Goal: Task Accomplishment & Management: Complete application form

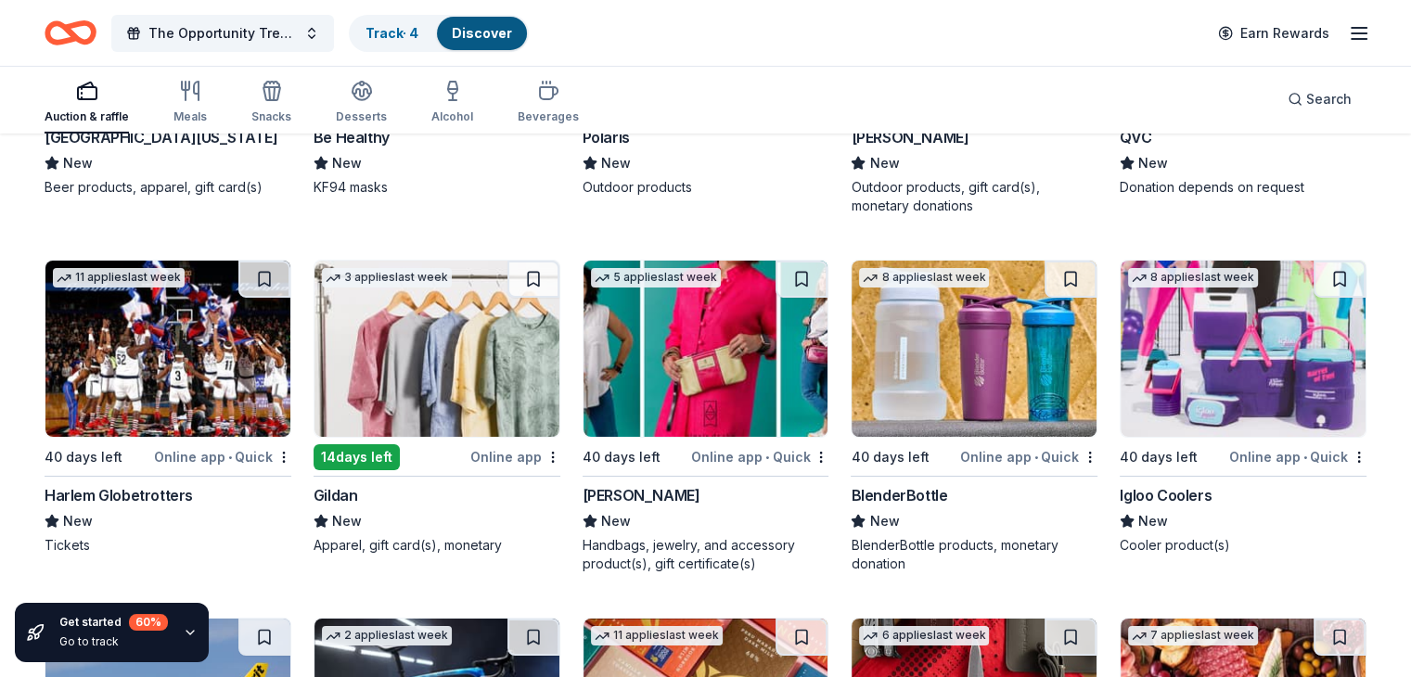
scroll to position [13479, 0]
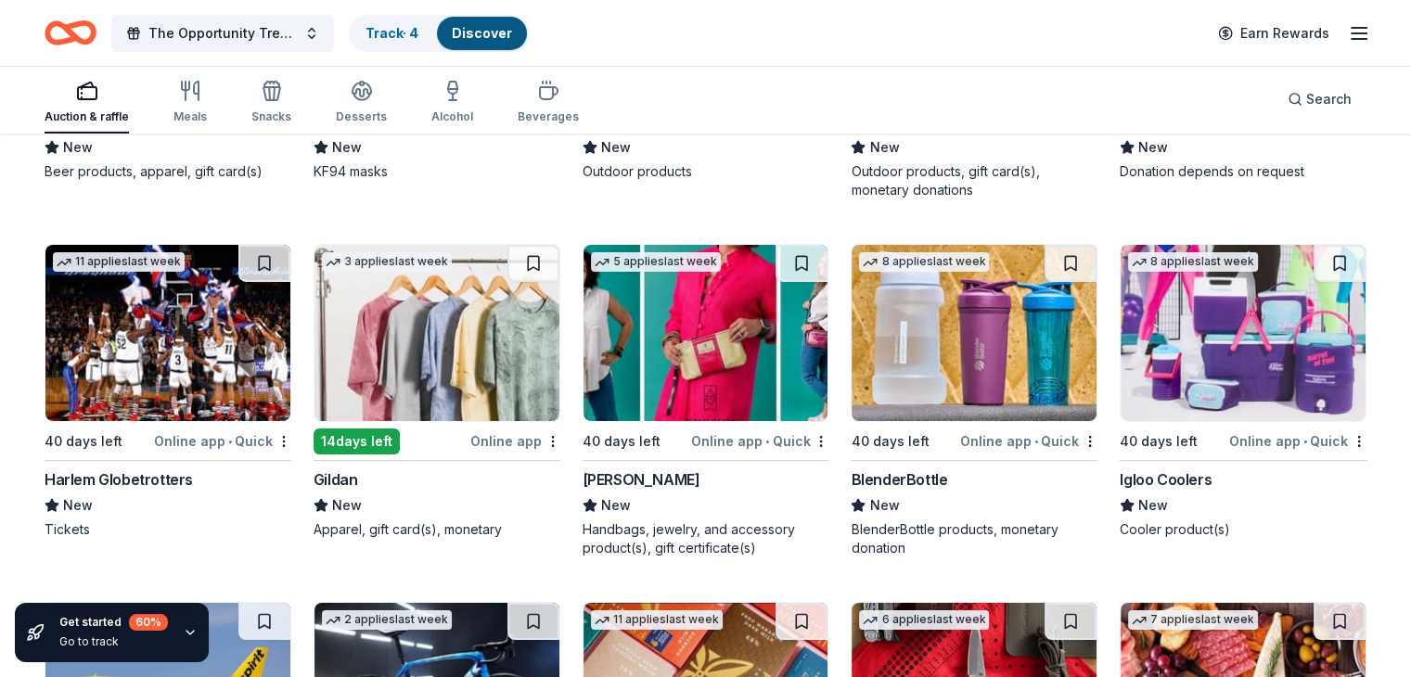
click at [137, 491] on div "Harlem Globetrotters" at bounding box center [119, 479] width 148 height 22
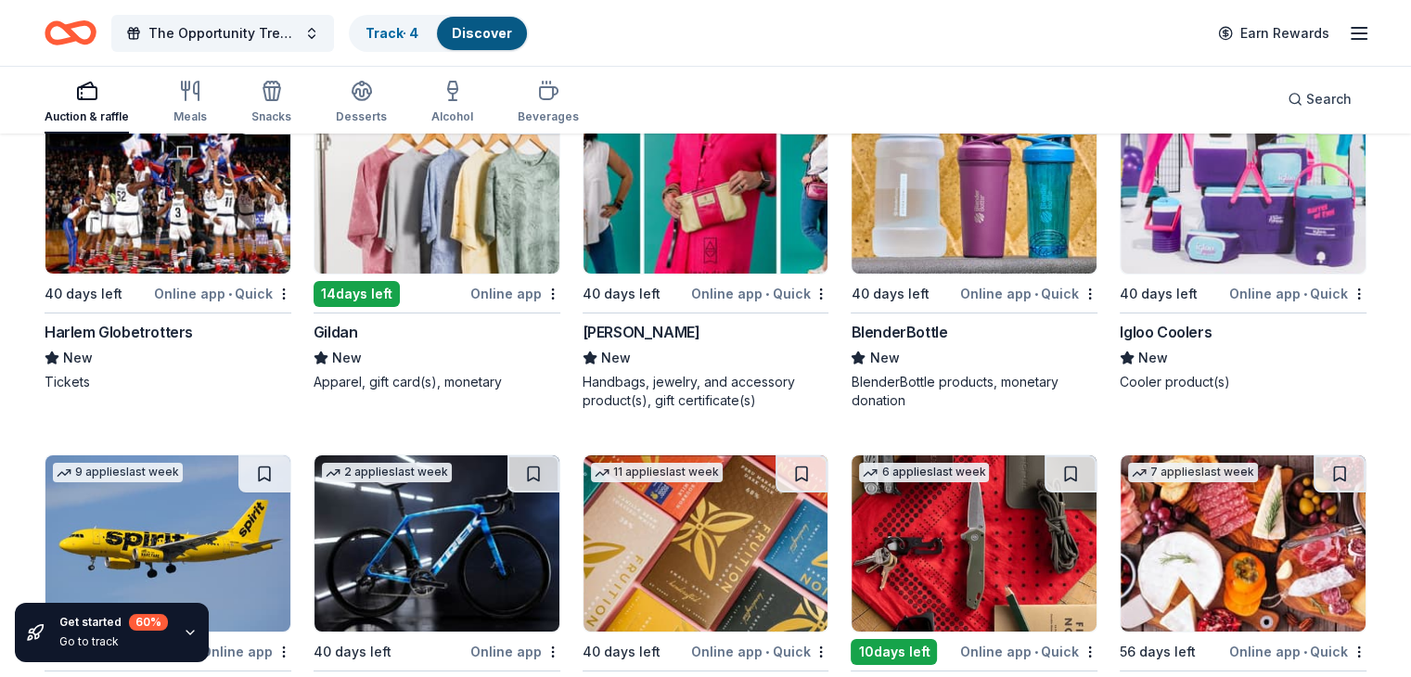
scroll to position [13761, 0]
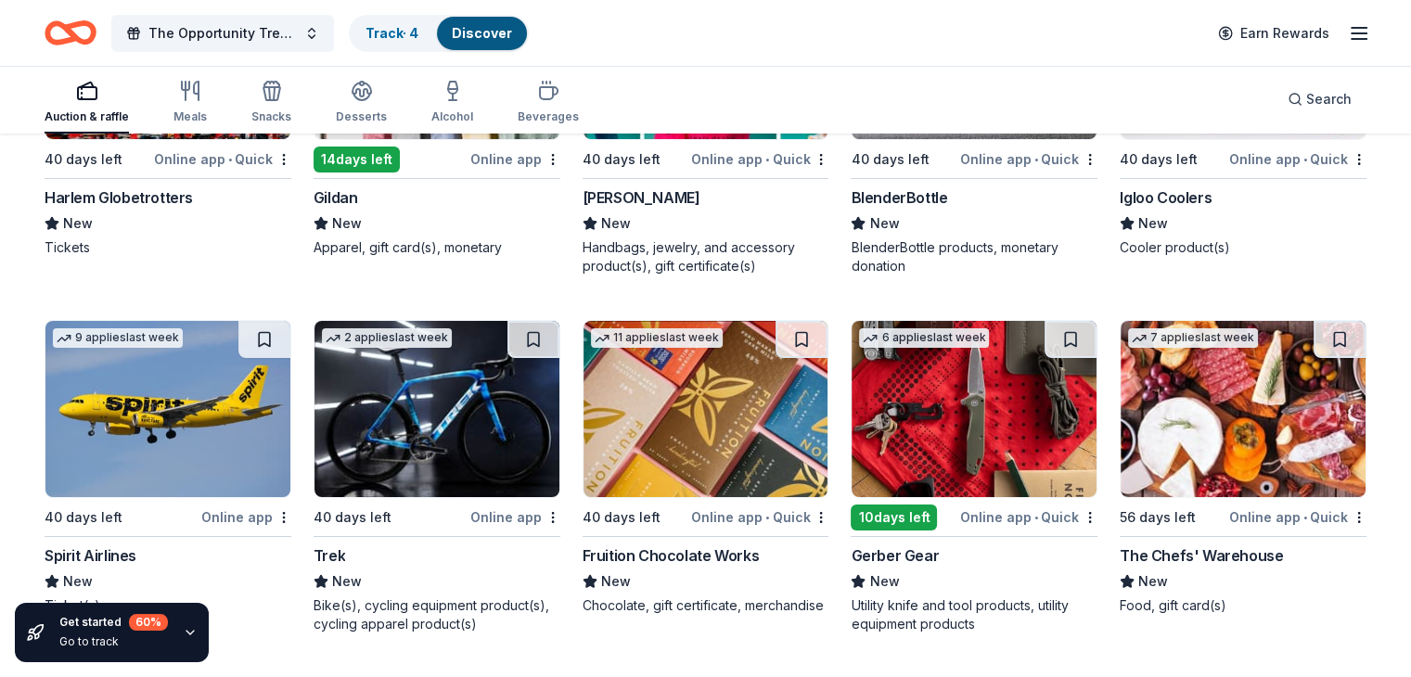
click at [935, 207] on div "BlenderBottle" at bounding box center [899, 197] width 96 height 22
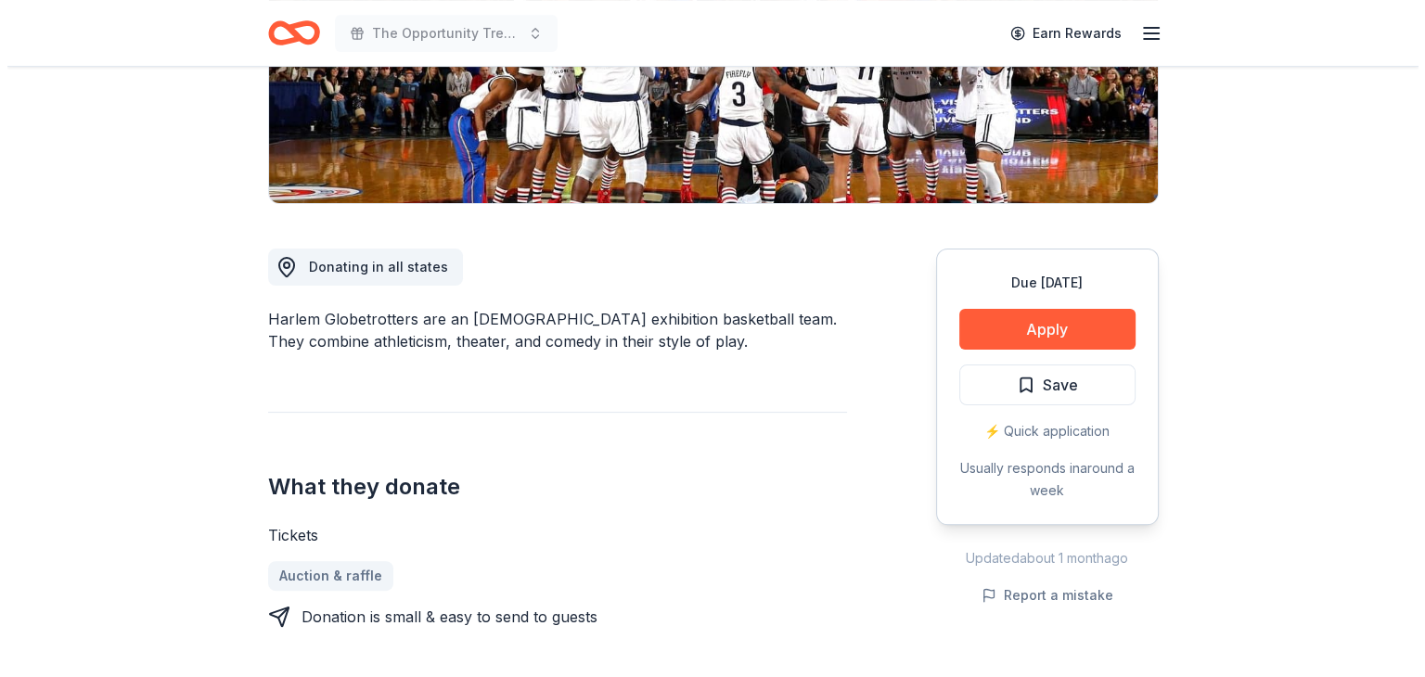
scroll to position [375, 0]
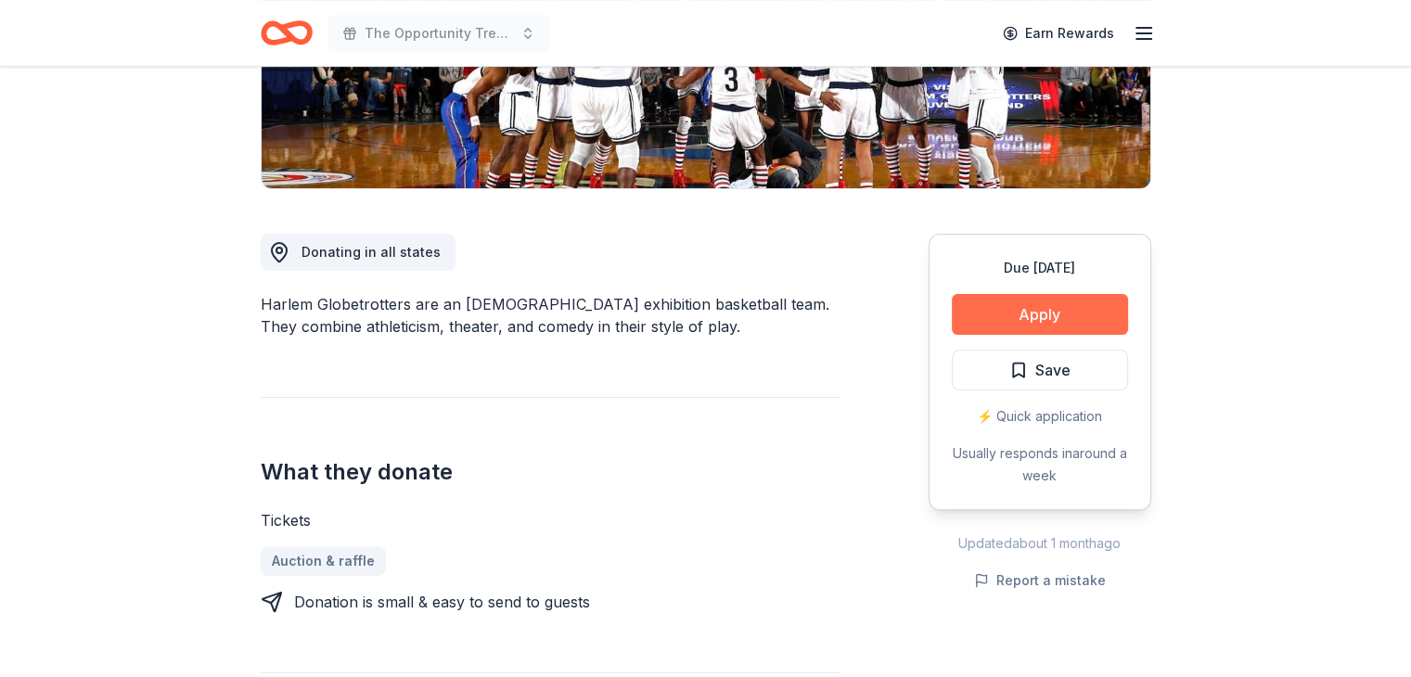
click at [1063, 312] on button "Apply" at bounding box center [1040, 314] width 176 height 41
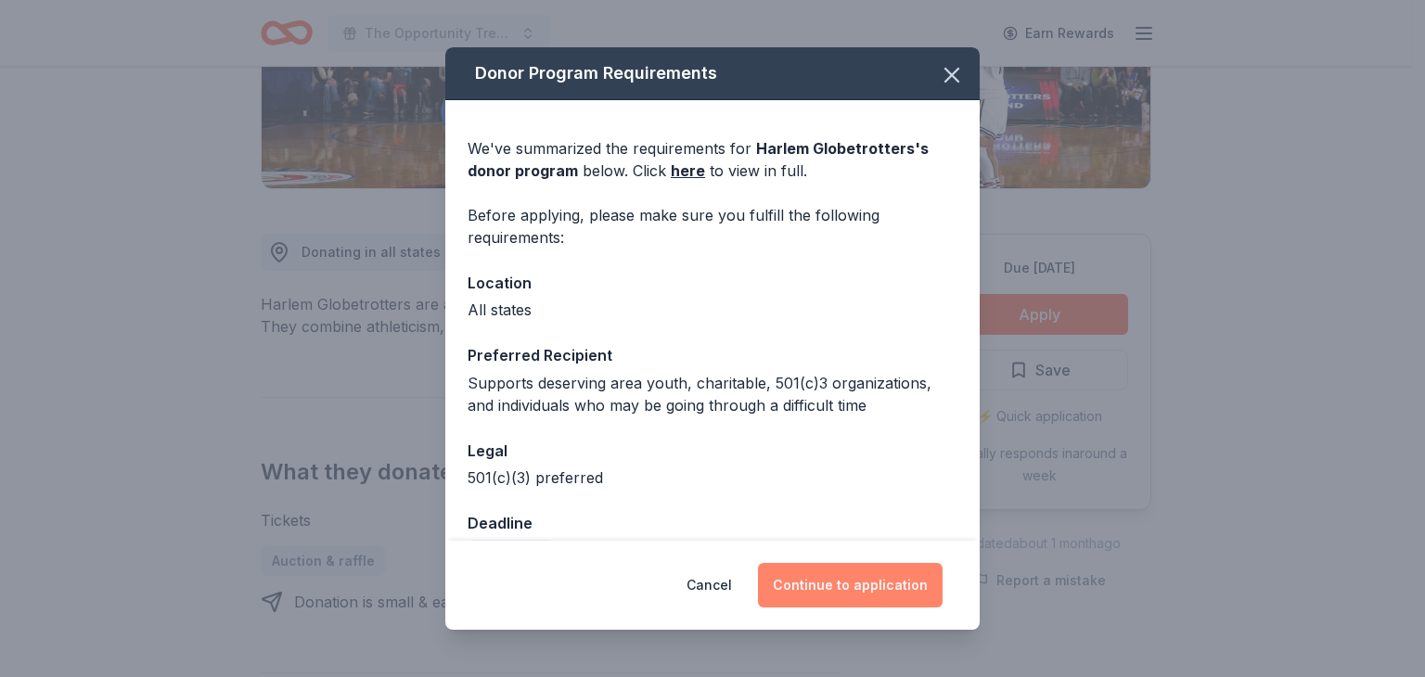
click at [842, 582] on button "Continue to application" at bounding box center [850, 585] width 185 height 45
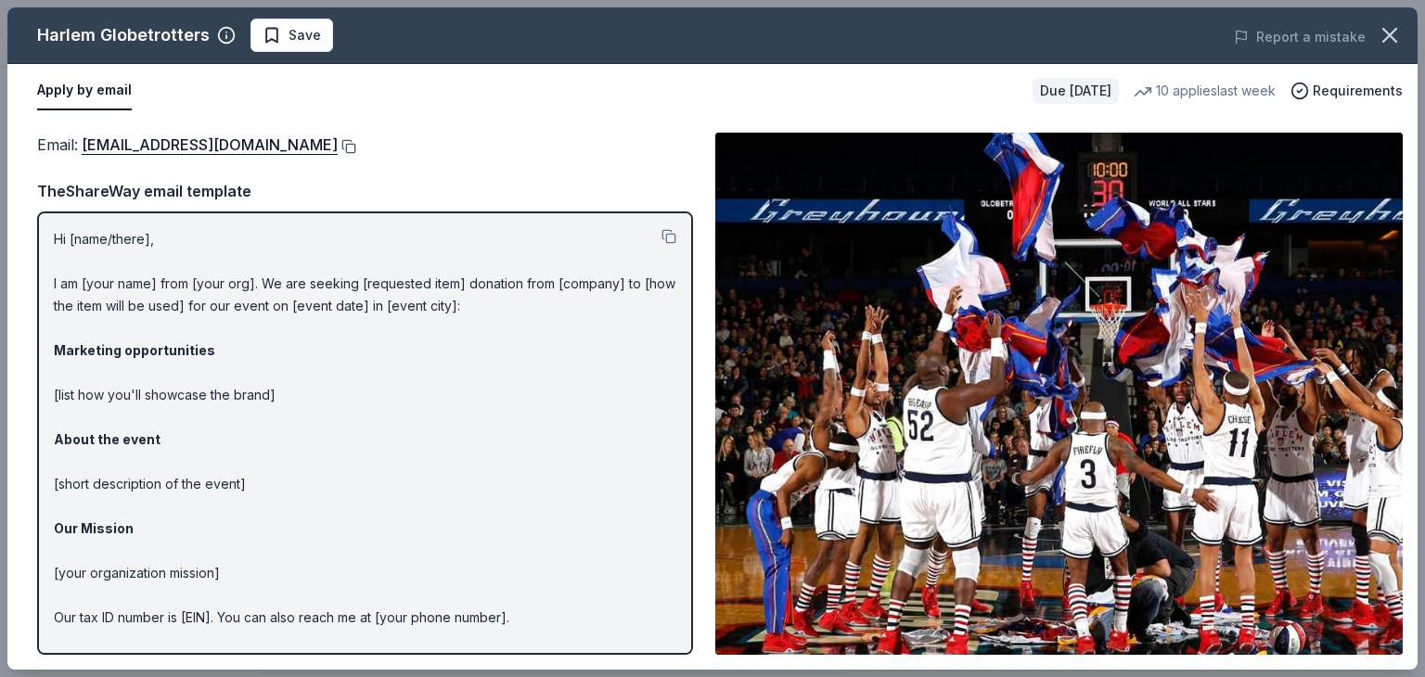
click at [338, 147] on button at bounding box center [347, 146] width 19 height 15
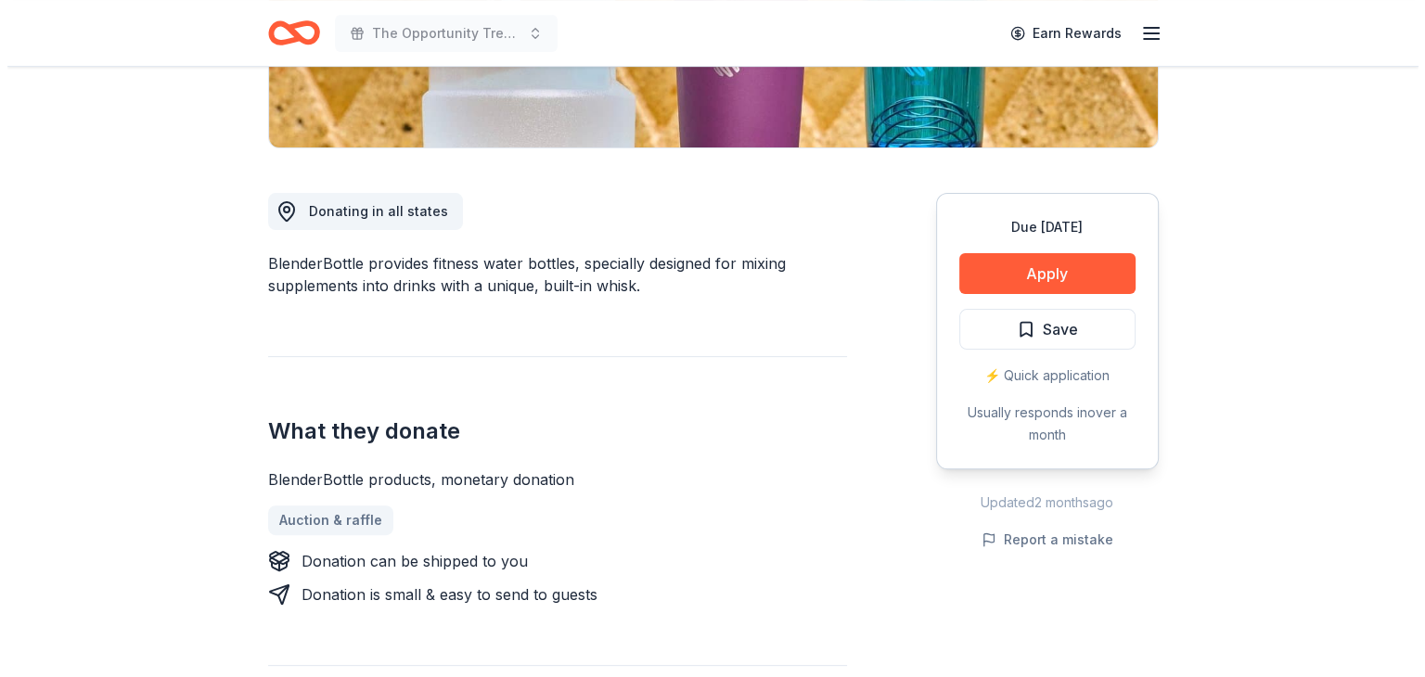
scroll to position [447, 0]
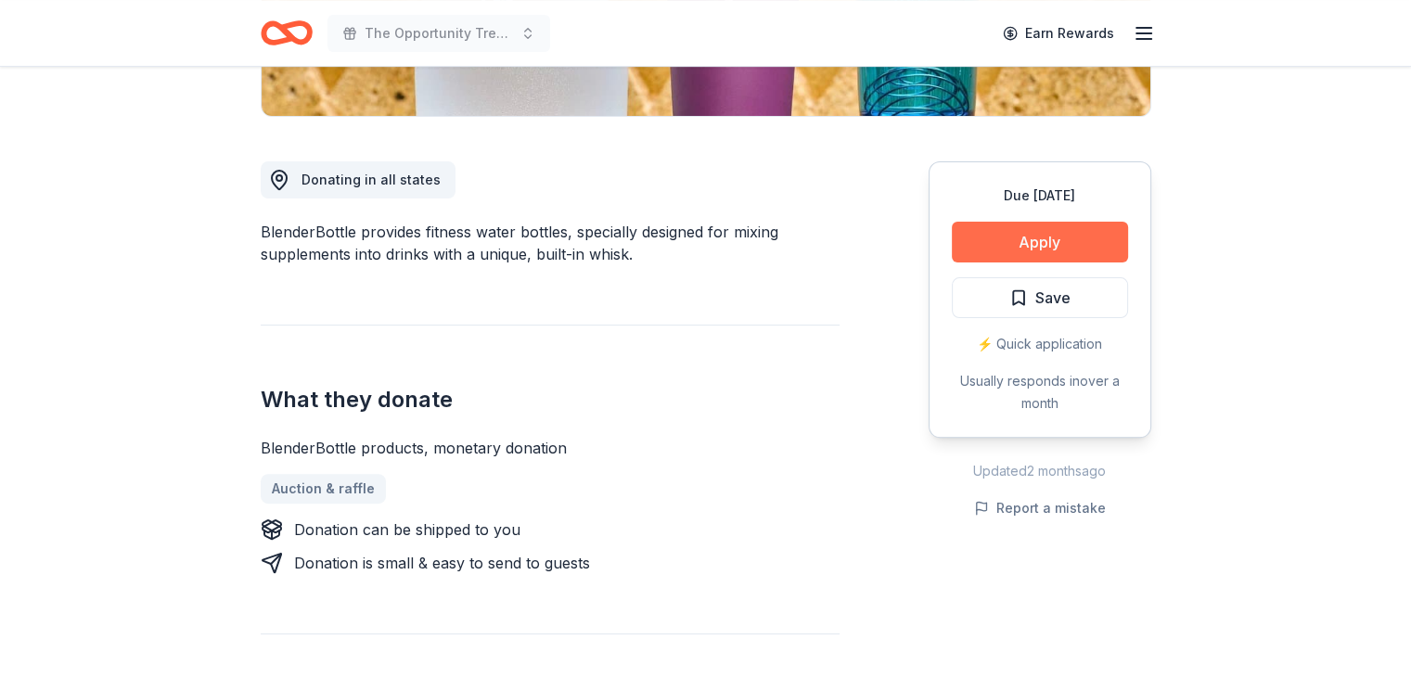
click at [1084, 248] on button "Apply" at bounding box center [1040, 242] width 176 height 41
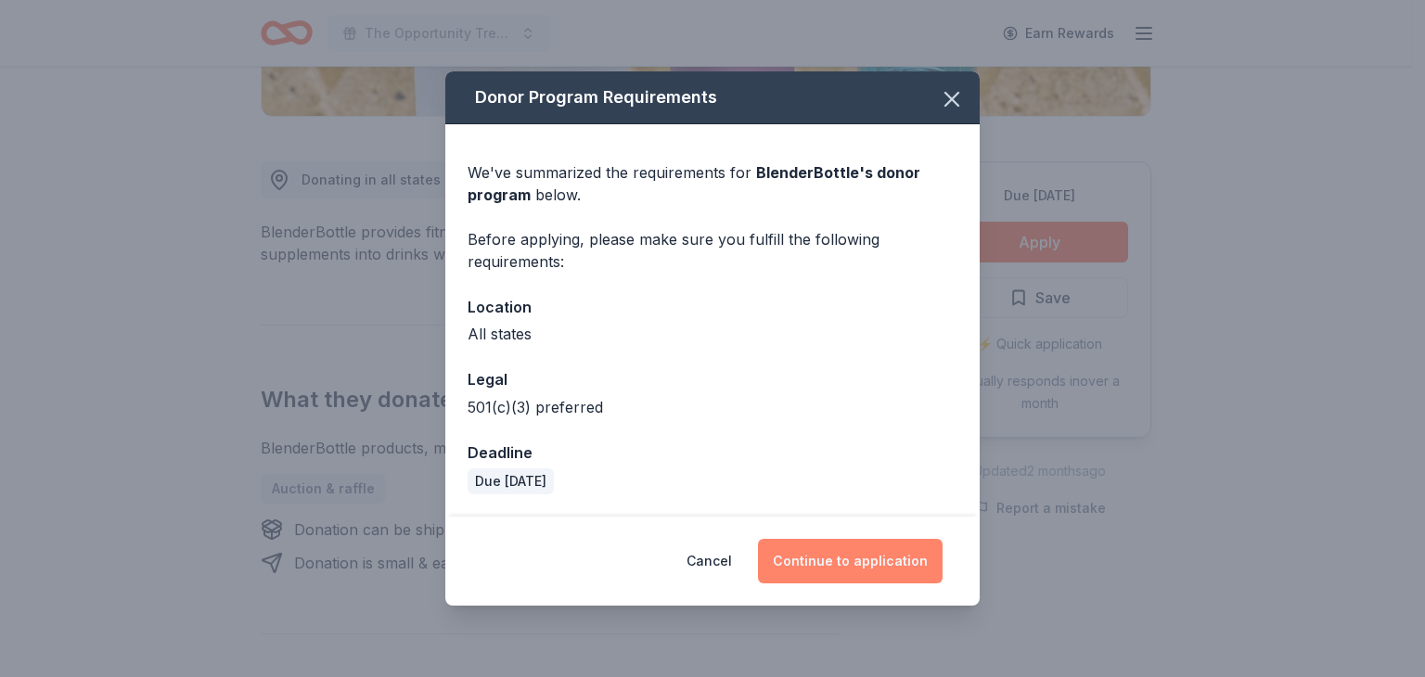
click at [897, 569] on button "Continue to application" at bounding box center [850, 561] width 185 height 45
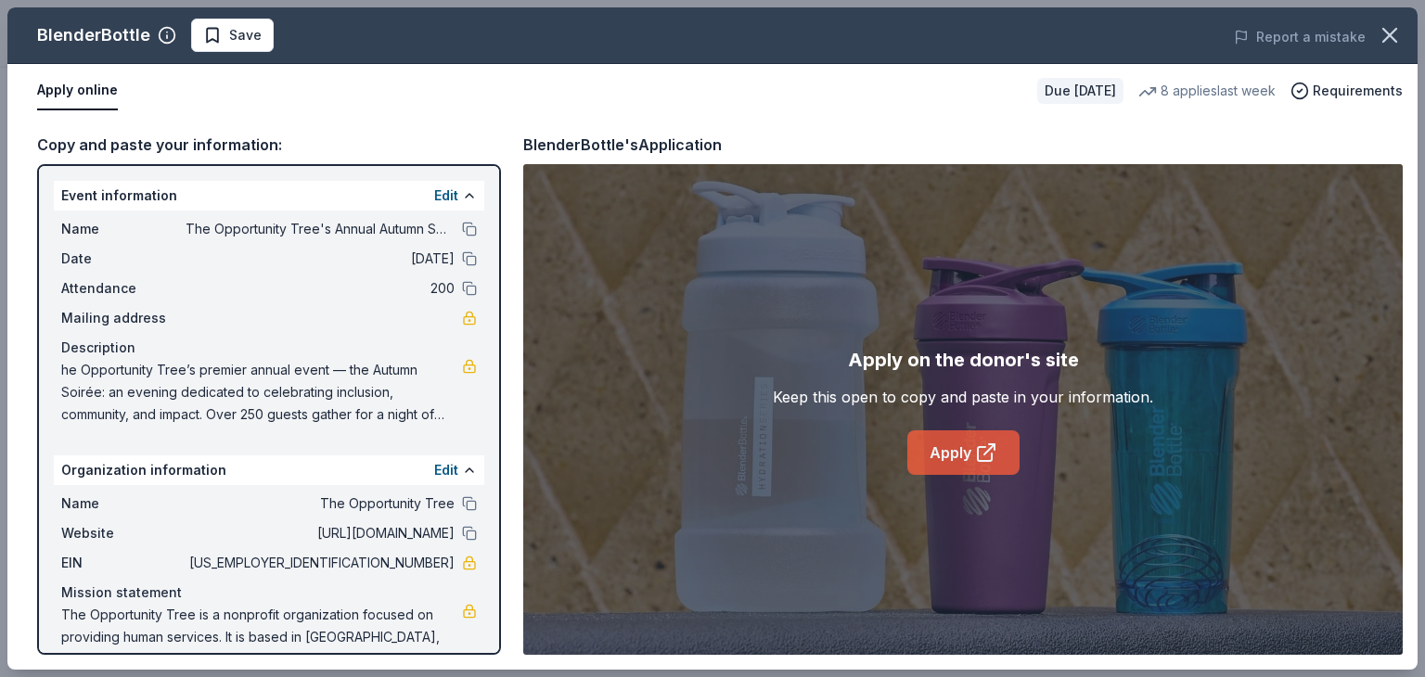
click at [957, 442] on link "Apply" at bounding box center [963, 452] width 112 height 45
